Goal: Task Accomplishment & Management: Manage account settings

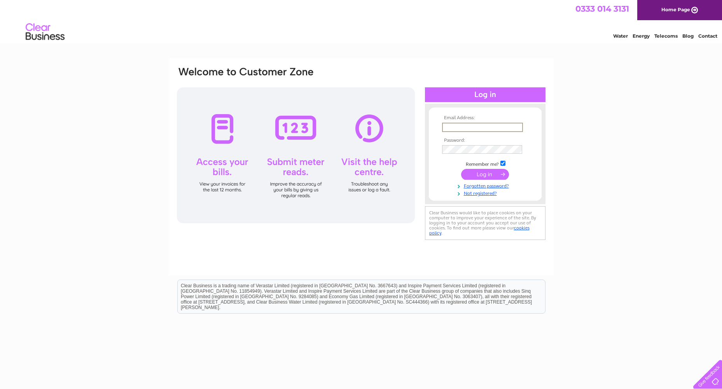
click at [462, 125] on input "text" at bounding box center [482, 127] width 81 height 9
type input "Property@northlan.gov.uk"
click at [465, 173] on input "submit" at bounding box center [485, 173] width 48 height 11
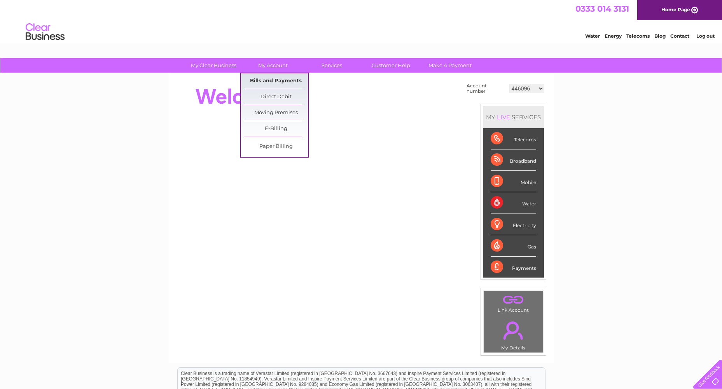
click at [275, 81] on link "Bills and Payments" at bounding box center [276, 81] width 64 height 16
click at [266, 79] on link "Bills and Payments" at bounding box center [276, 81] width 64 height 16
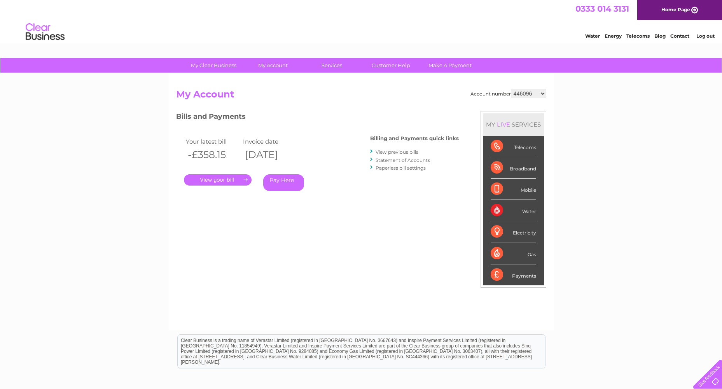
click at [405, 152] on link "View previous bills" at bounding box center [396, 152] width 43 height 6
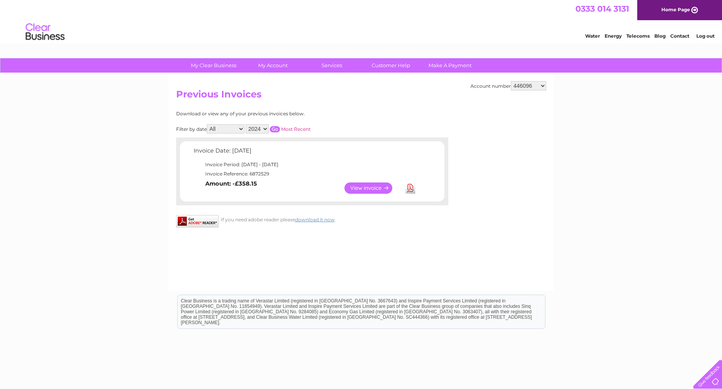
click at [253, 129] on select "2024" at bounding box center [257, 128] width 23 height 9
click at [240, 131] on select "All September" at bounding box center [226, 128] width 38 height 9
select select "9"
click at [208, 124] on select "All September" at bounding box center [226, 128] width 38 height 9
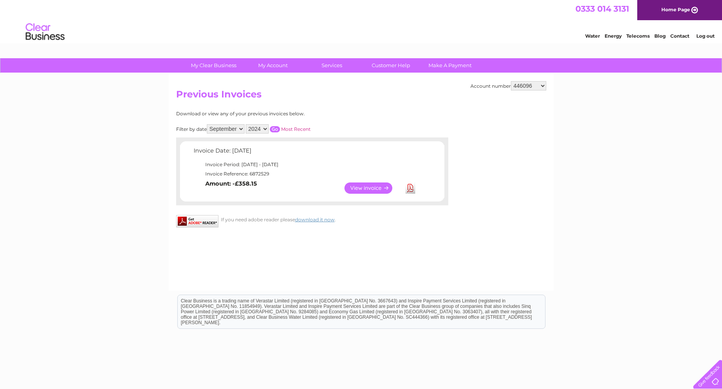
click at [276, 129] on input "button" at bounding box center [275, 129] width 10 height 6
click at [528, 86] on select "446096 909707 932818 942345 946760 946923 985263 989391 993957 994249 996910 10…" at bounding box center [528, 85] width 35 height 9
select select "30314150"
click at [511, 81] on select "446096 909707 932818 942345 946760 946923 985263 989391 993957 994249 996910 10…" at bounding box center [528, 85] width 35 height 9
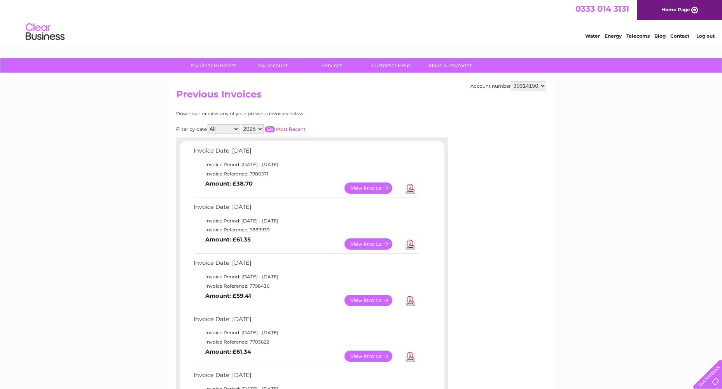
click at [528, 82] on select "446096 909707 932818 942345 946760 946923 985263 989391 993957 994249 996910 10…" at bounding box center [528, 85] width 35 height 9
